Goal: Task Accomplishment & Management: Manage account settings

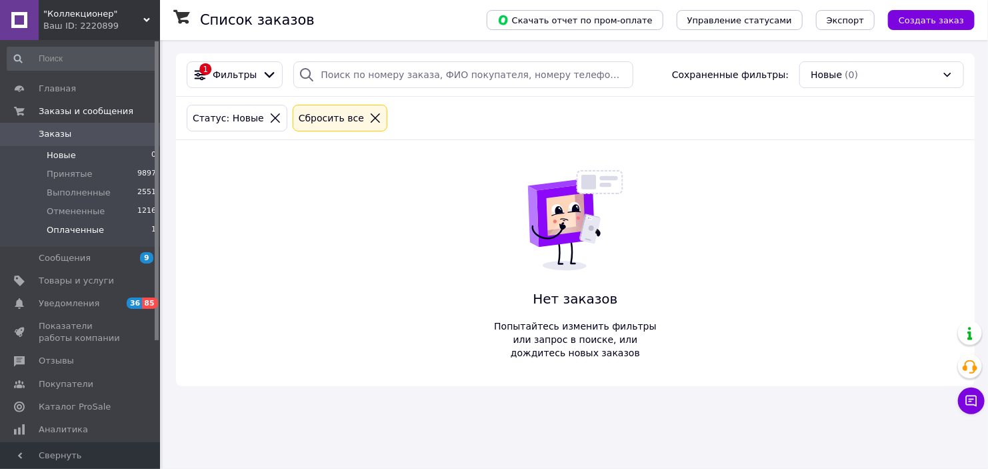
click at [64, 241] on li "Оплаченные 1" at bounding box center [82, 233] width 164 height 25
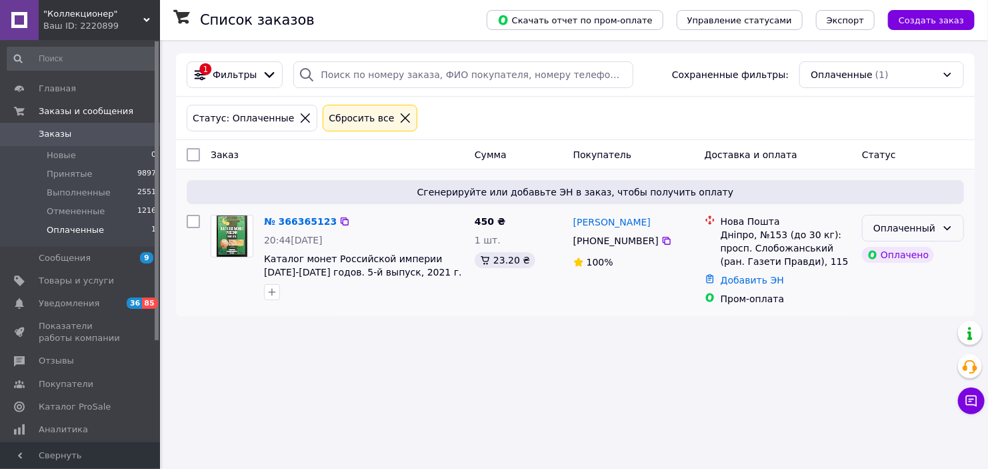
click at [944, 227] on icon at bounding box center [947, 228] width 11 height 11
click at [906, 251] on li "Принят" at bounding box center [913, 257] width 101 height 24
click at [77, 174] on span "Принятые" at bounding box center [70, 174] width 46 height 12
